Goal: Task Accomplishment & Management: Use online tool/utility

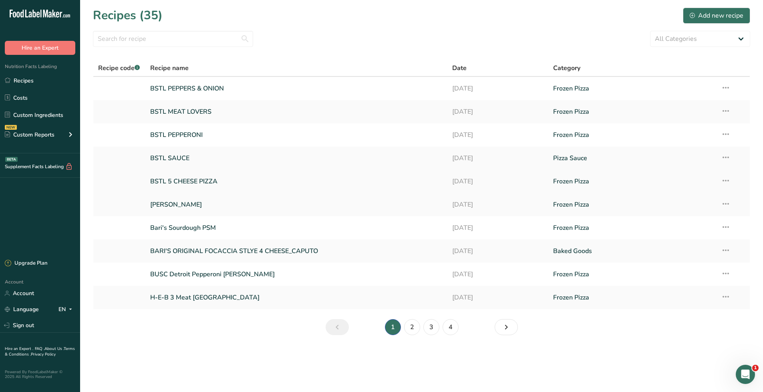
click at [186, 185] on link "BSTL 5 CHEESE PIZZA" at bounding box center [296, 181] width 293 height 17
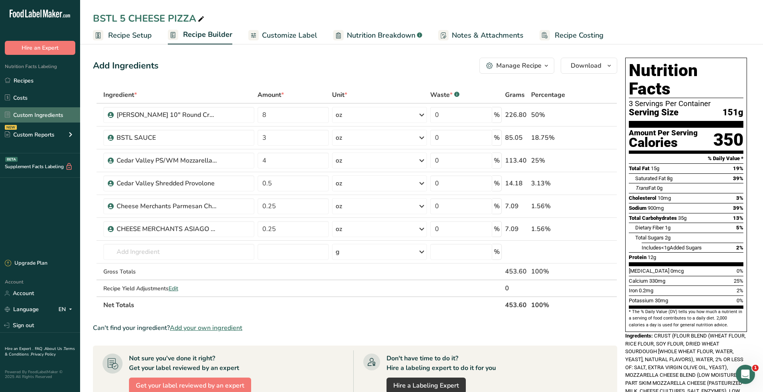
click at [50, 114] on link "Custom Ingredients" at bounding box center [40, 114] width 80 height 15
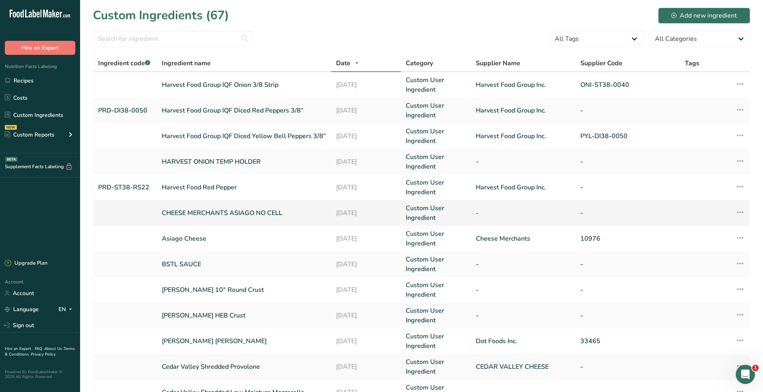
click at [247, 212] on link "CHEESE MERCHANTS ASIAGO NO CELL" at bounding box center [244, 213] width 165 height 10
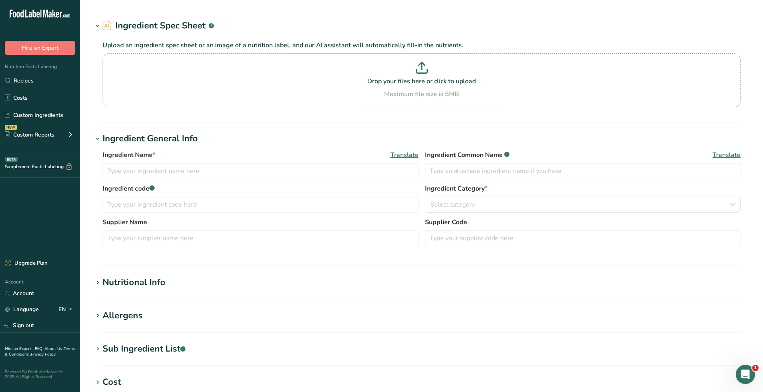
type input "CHEESE MERCHANTS ASIAGO NO CELL"
type input "ASIAGO CHEESE"
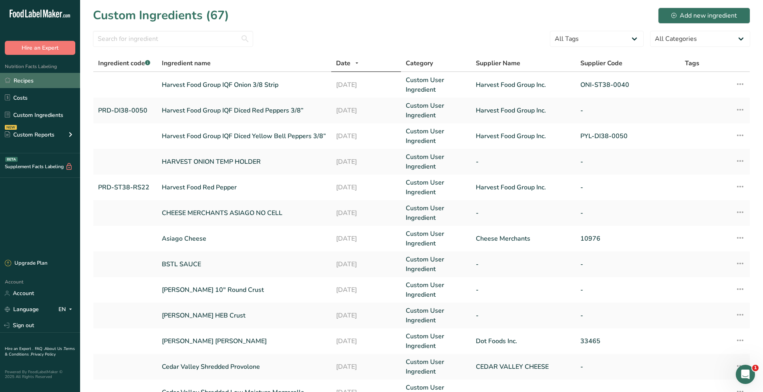
click at [32, 81] on link "Recipes" at bounding box center [40, 80] width 80 height 15
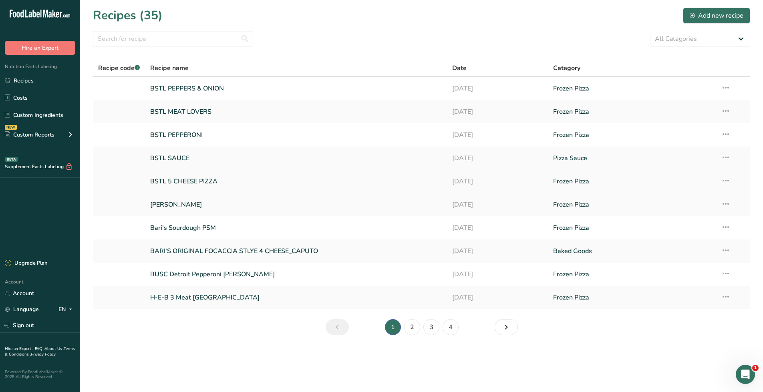
click at [182, 183] on link "BSTL 5 CHEESE PIZZA" at bounding box center [296, 181] width 293 height 17
click at [181, 137] on link "BSTL PEPPERONI" at bounding box center [296, 135] width 293 height 17
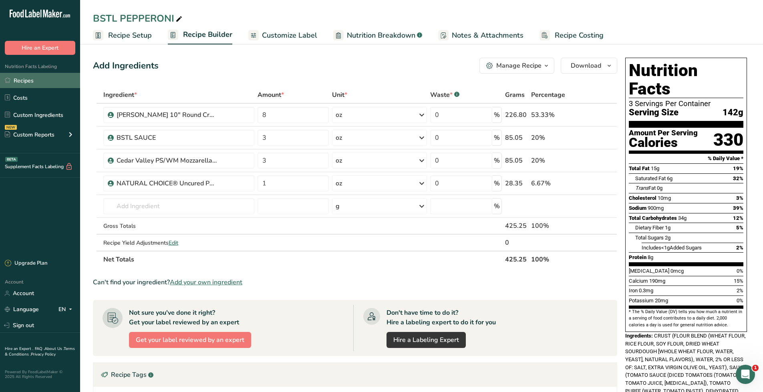
click at [46, 86] on link "Recipes" at bounding box center [40, 80] width 80 height 15
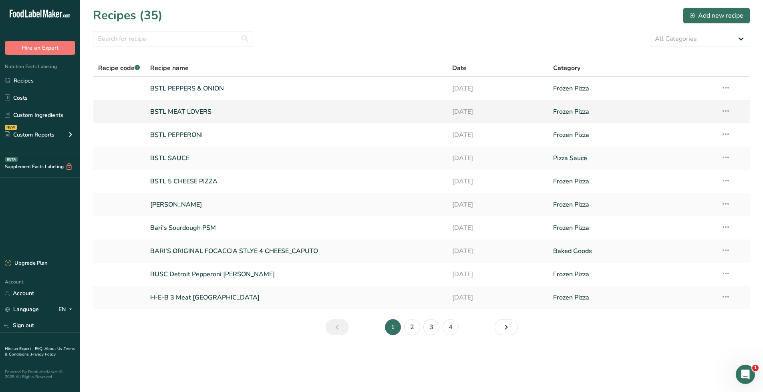
click at [203, 113] on link "BSTL MEAT LOVERS" at bounding box center [296, 111] width 293 height 17
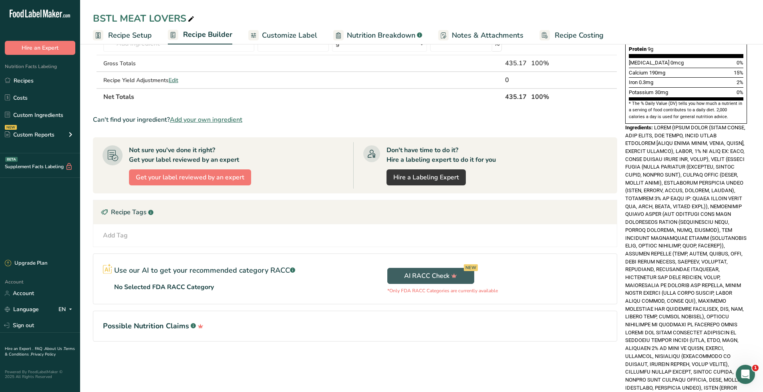
scroll to position [240, 0]
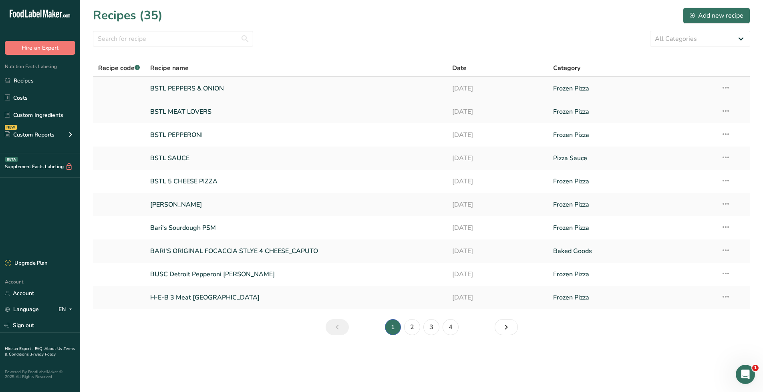
click at [181, 85] on link "BSTL PEPPERS & ONION" at bounding box center [296, 88] width 293 height 17
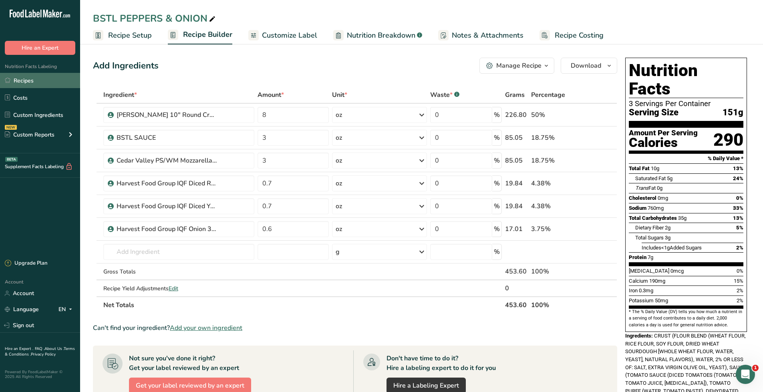
click at [34, 86] on link "Recipes" at bounding box center [40, 80] width 80 height 15
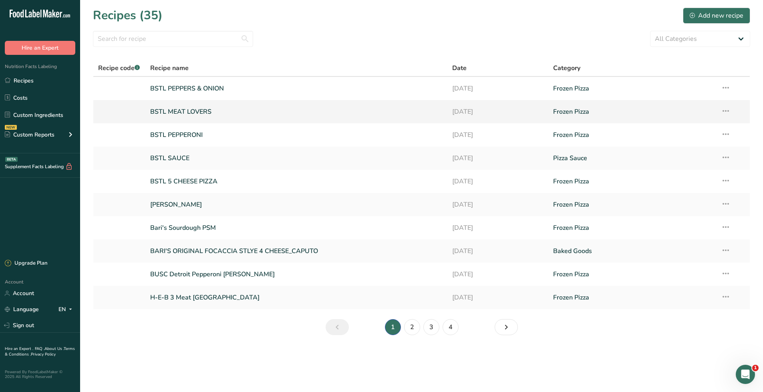
click at [192, 111] on link "BSTL MEAT LOVERS" at bounding box center [296, 111] width 293 height 17
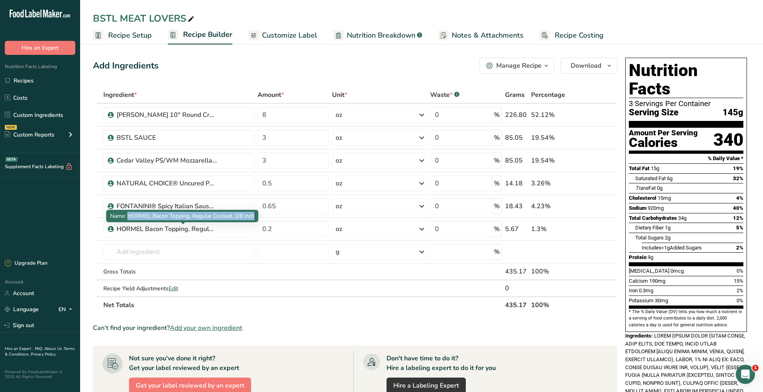
drag, startPoint x: 127, startPoint y: 215, endPoint x: 256, endPoint y: 216, distance: 128.9
click at [256, 216] on div "Name: HORMEL Bacon Topping, Regular Cooked, 3/8 inch" at bounding box center [182, 216] width 152 height 12
copy span "HORMEL Bacon Topping, Regular Cooked, 3/8 inch"
drag, startPoint x: 129, startPoint y: 216, endPoint x: 257, endPoint y: 217, distance: 128.1
click at [257, 217] on div "Name: HORMEL Bacon Topping, Regular Cooked, 3/8 inch" at bounding box center [182, 216] width 152 height 12
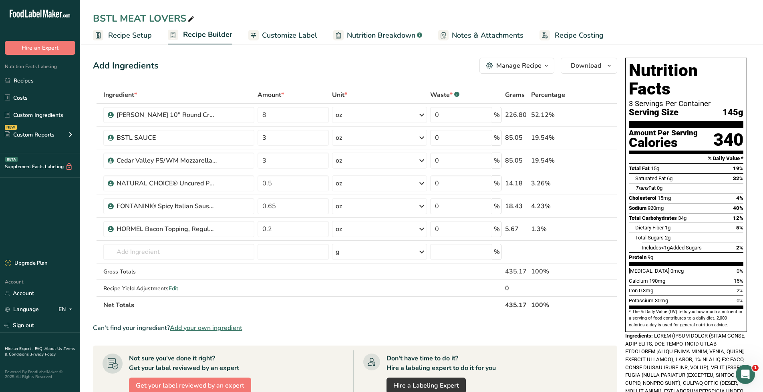
click at [89, 209] on section "Add Ingredients Manage Recipe Delete Recipe Duplicate Recipe Scale Recipe Save …" at bounding box center [421, 355] width 683 height 626
click at [94, 207] on td at bounding box center [94, 206] width 3 height 23
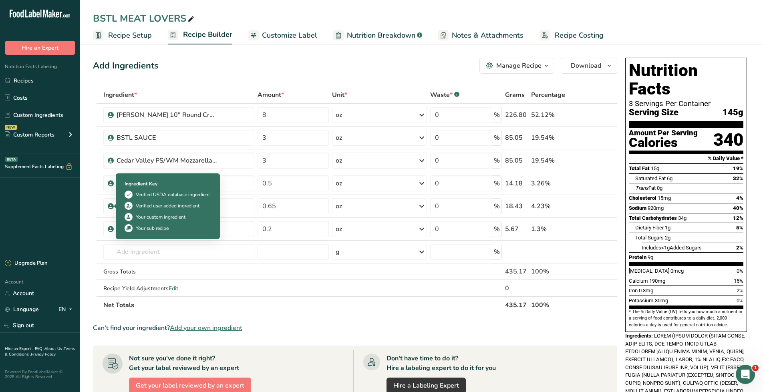
click at [136, 206] on div "Verified user added ingredient" at bounding box center [168, 205] width 64 height 7
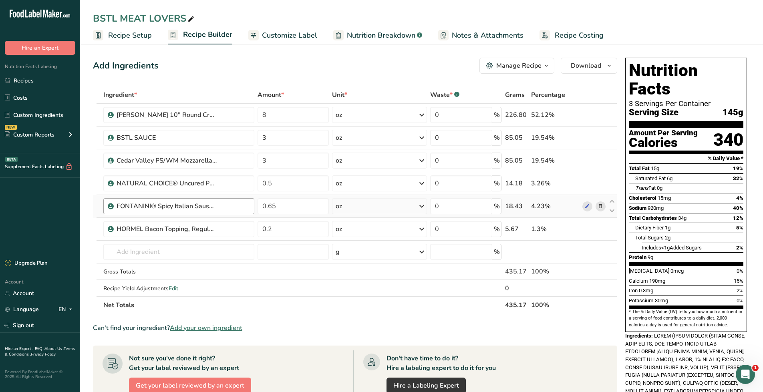
click at [237, 207] on div "FONTANINI® Spicy Italian Sausage Topping, Cooked, Chunk" at bounding box center [183, 206] width 133 height 10
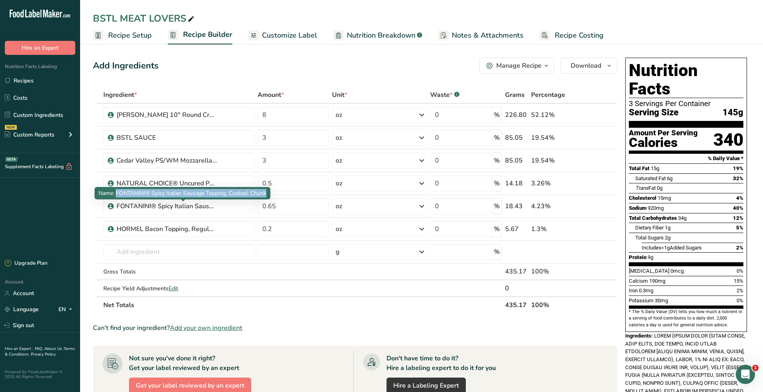
drag, startPoint x: 117, startPoint y: 195, endPoint x: 267, endPoint y: 197, distance: 149.8
click at [267, 197] on div "Name: FONTANINI® Spicy Italian Sausage Topping, Cooked, Chunk" at bounding box center [182, 193] width 176 height 12
copy span "FONTANINI® Spicy Italian Sausage Topping, Cooked, Chunk"
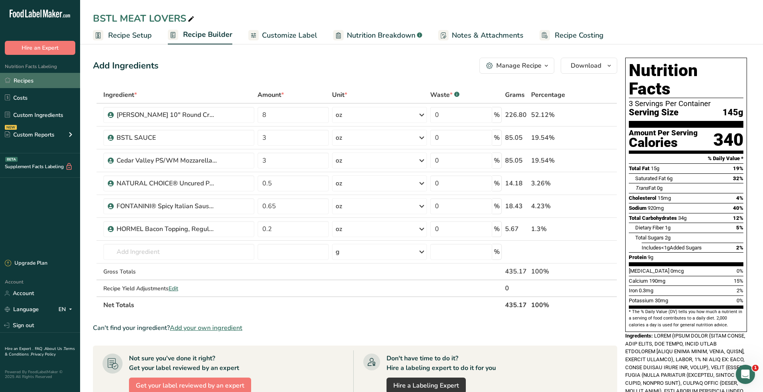
click at [31, 80] on link "Recipes" at bounding box center [40, 80] width 80 height 15
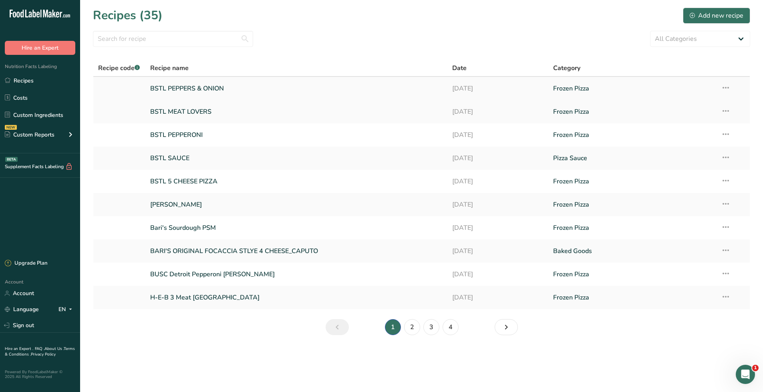
click at [187, 89] on link "BSTL PEPPERS & ONION" at bounding box center [296, 88] width 293 height 17
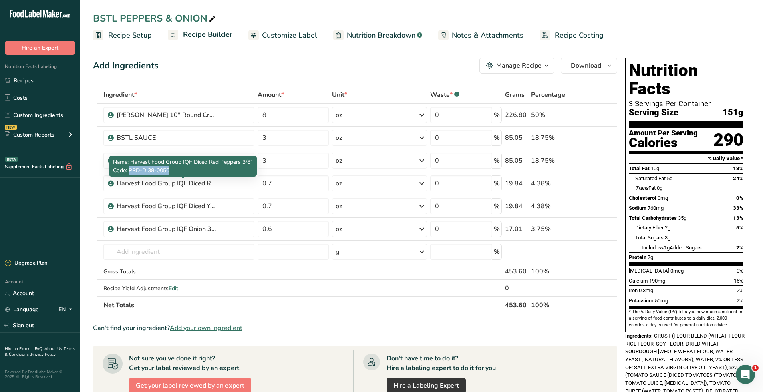
drag, startPoint x: 130, startPoint y: 172, endPoint x: 170, endPoint y: 172, distance: 40.4
click at [169, 172] on span "Code: PRD-DI38-0050" at bounding box center [141, 171] width 56 height 8
copy span "PRD-DI38-0050"
